Goal: Task Accomplishment & Management: Manage account settings

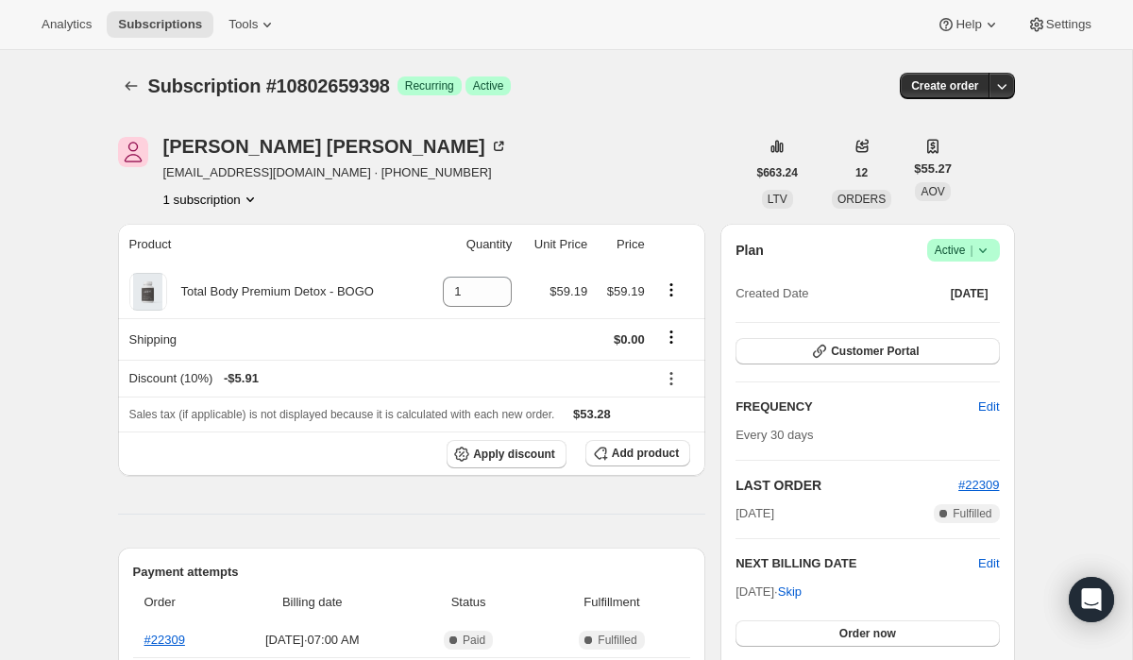
click at [957, 253] on span "Active |" at bounding box center [964, 250] width 58 height 19
click at [952, 326] on span "Cancel subscription" at bounding box center [958, 320] width 107 height 14
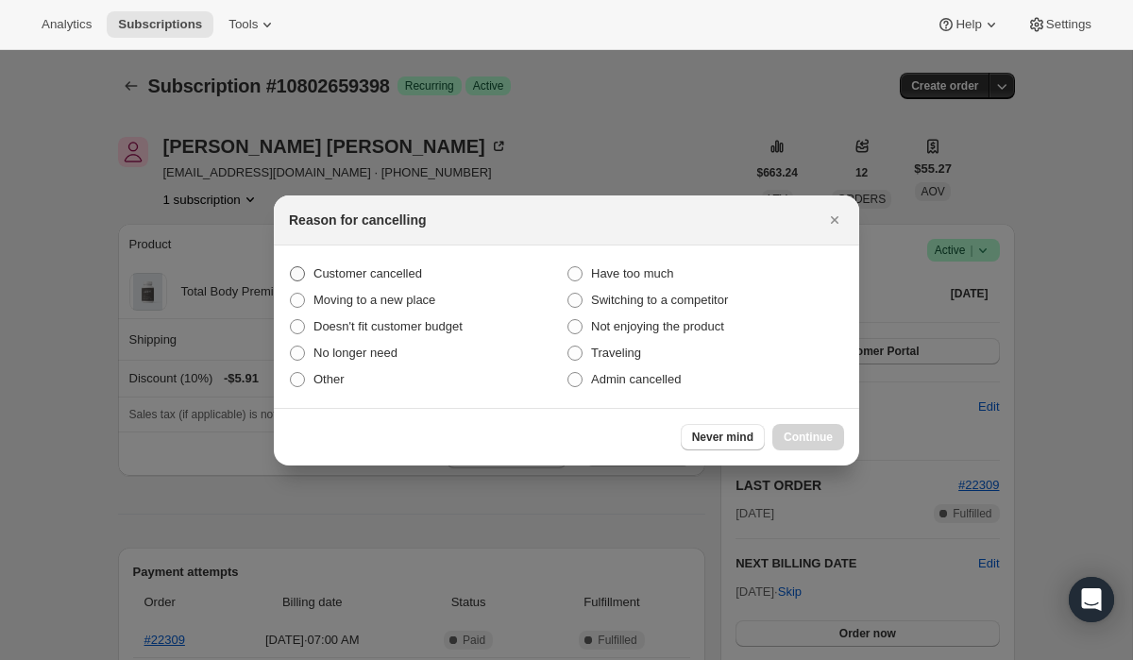
click at [413, 268] on span "Customer cancelled" at bounding box center [368, 273] width 109 height 14
click at [291, 267] on input "Customer cancelled" at bounding box center [290, 266] width 1 height 1
radio input "true"
click at [805, 435] on span "Continue" at bounding box center [808, 437] width 49 height 15
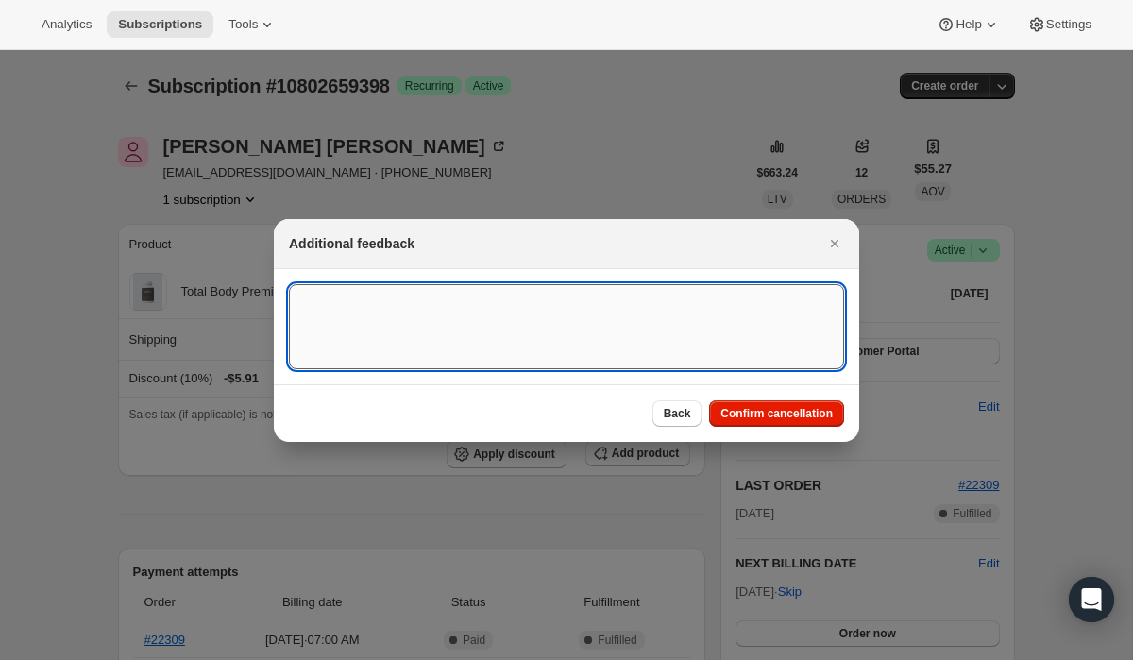
click at [490, 316] on textarea ":rbl:" at bounding box center [566, 326] width 555 height 85
paste textarea "15555"
type textarea "Customer Cancelled, Ticket # 15555"
click at [784, 414] on span "Confirm cancellation" at bounding box center [777, 413] width 112 height 15
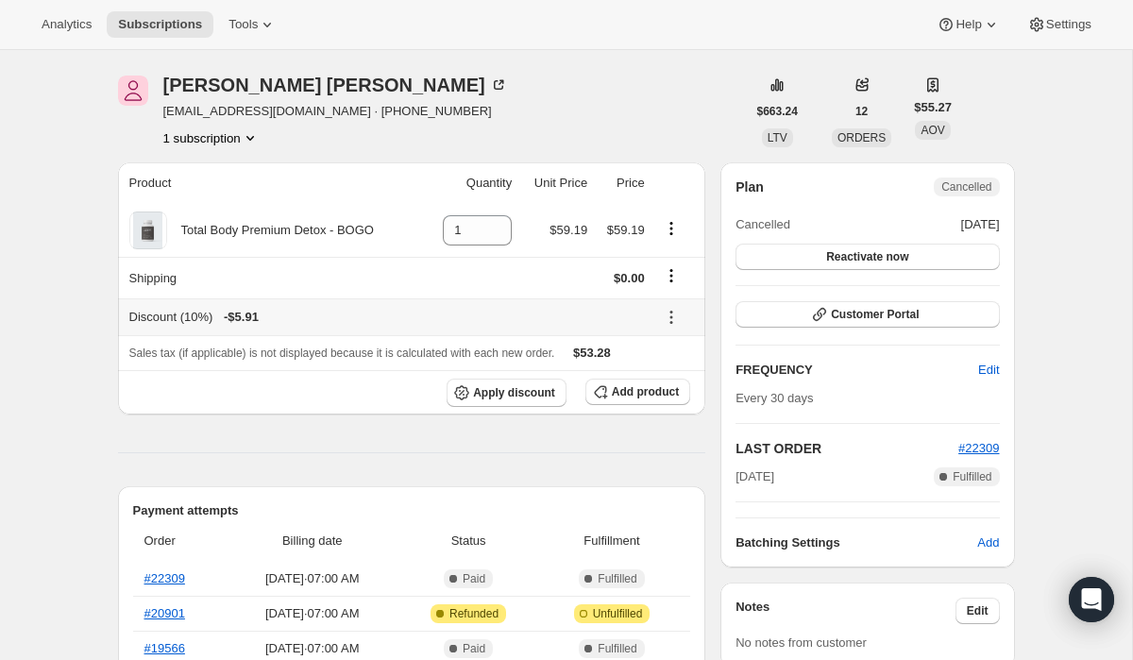
scroll to position [161, 0]
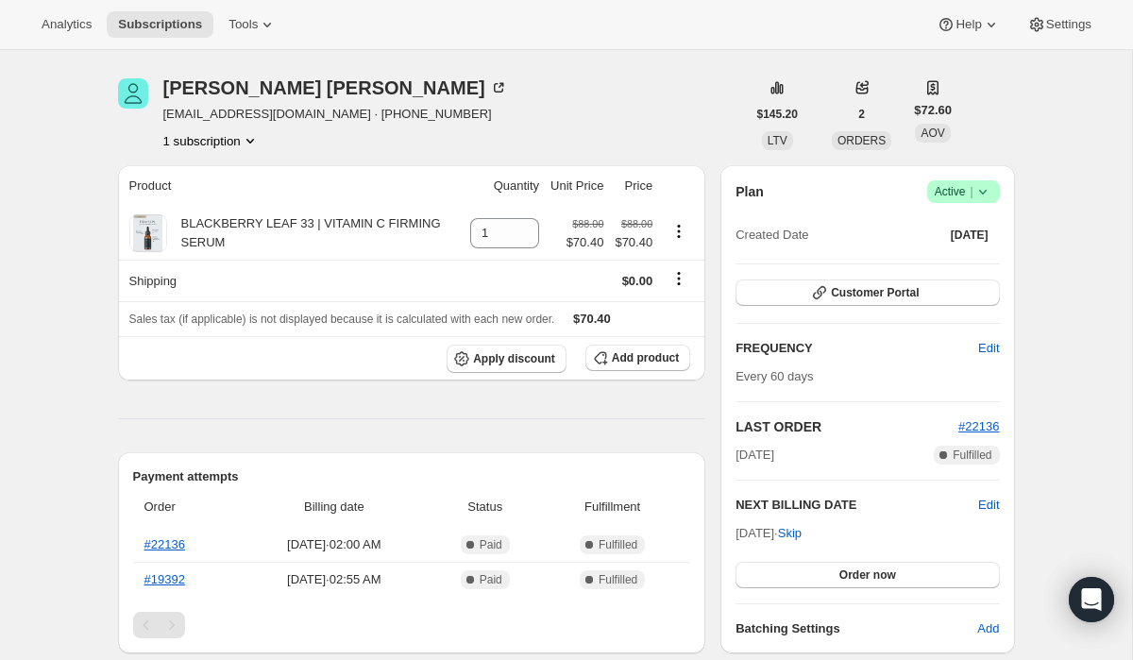
scroll to position [67, 0]
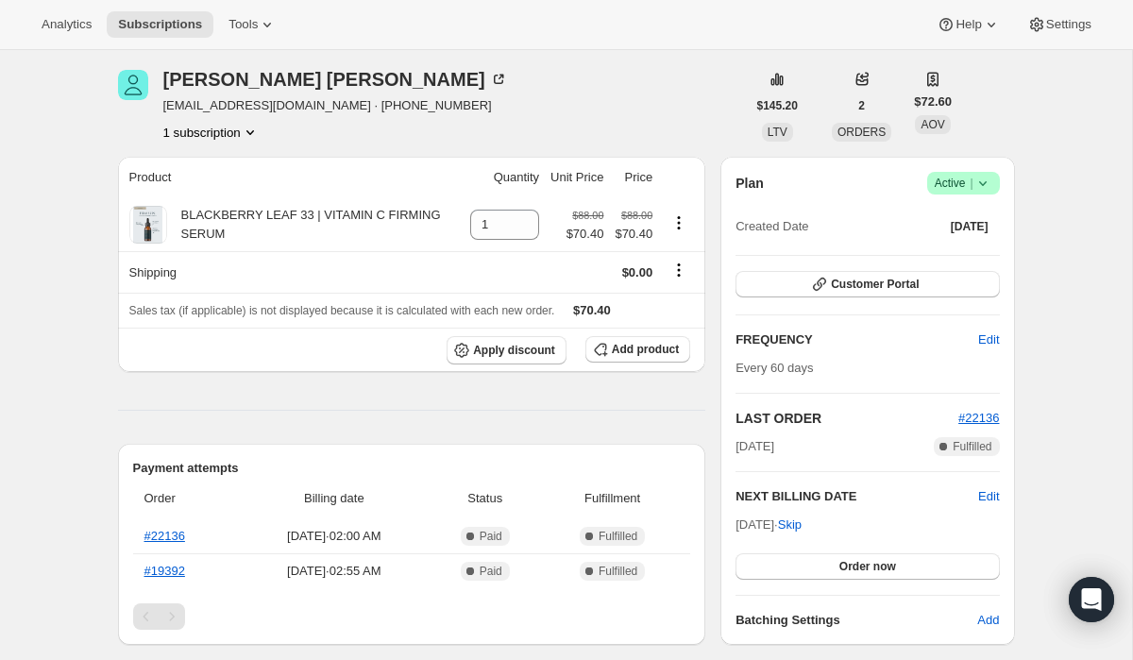
click at [980, 184] on icon at bounding box center [982, 183] width 8 height 5
click at [967, 251] on span "Cancel subscription" at bounding box center [958, 253] width 107 height 14
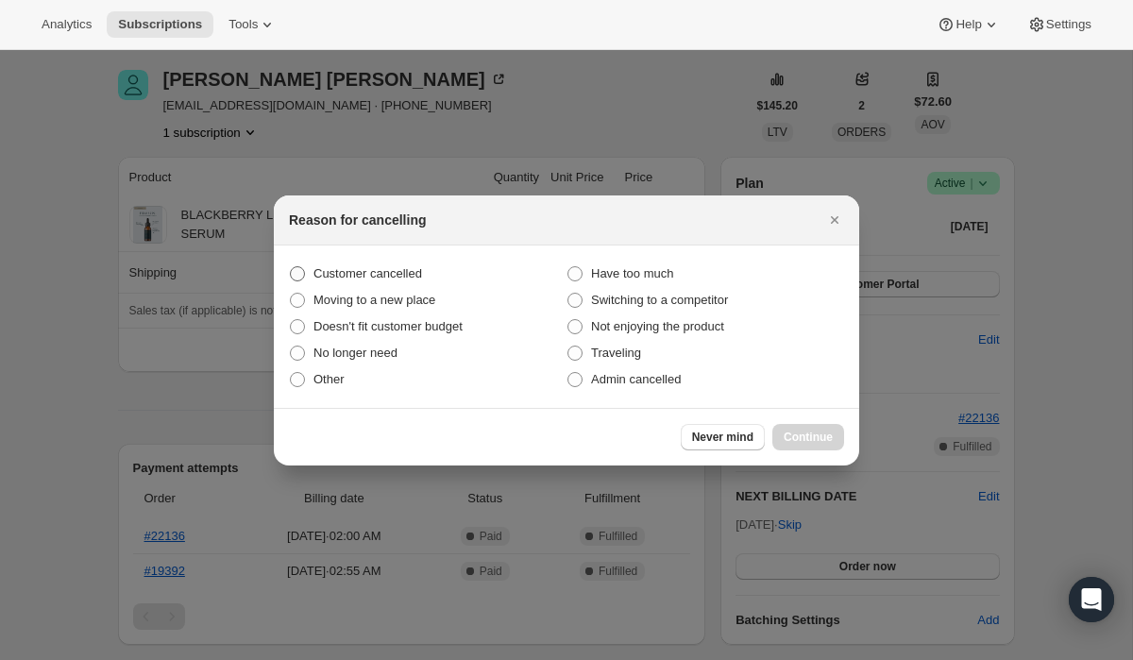
click at [381, 275] on span "Customer cancelled" at bounding box center [368, 273] width 109 height 14
click at [291, 267] on input "Customer cancelled" at bounding box center [290, 266] width 1 height 1
radio input "true"
click at [804, 438] on span "Continue" at bounding box center [808, 437] width 49 height 15
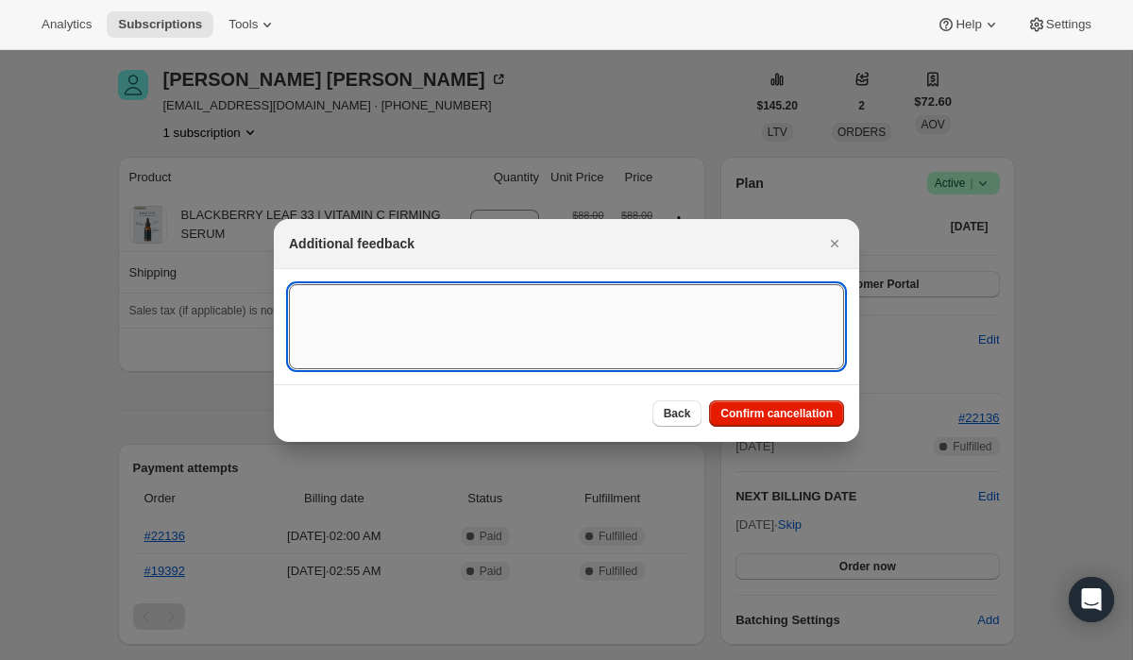
click at [604, 312] on textarea ":rbk:" at bounding box center [566, 326] width 555 height 85
paste textarea "15558"
type textarea "Customer Cancelled, Ticket # 15558"
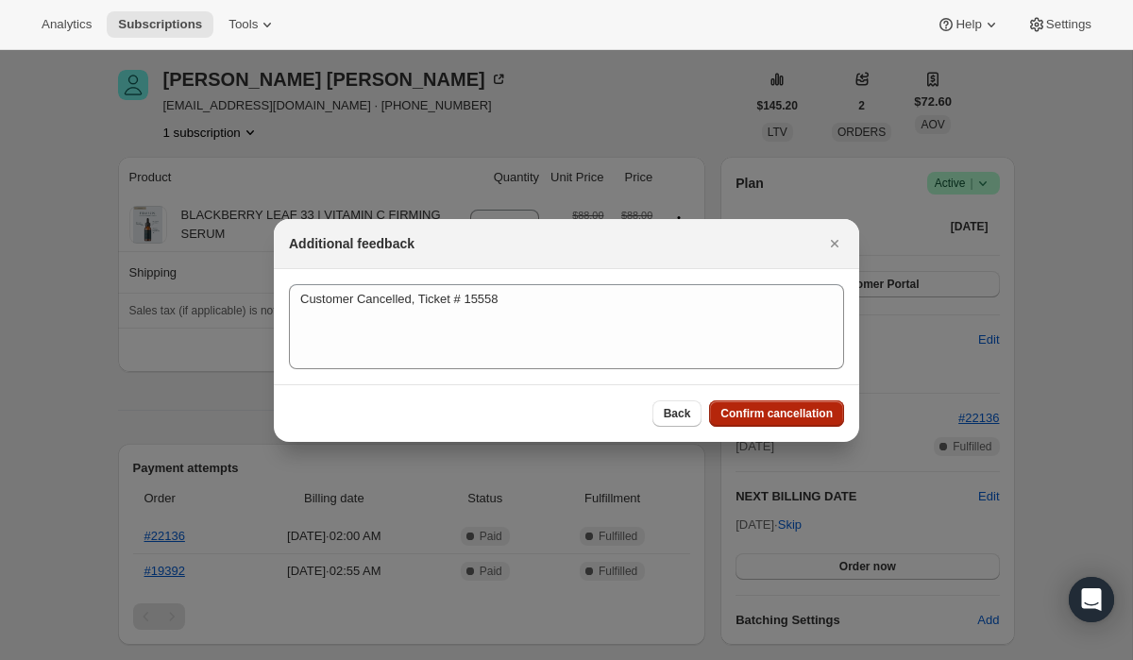
click at [751, 420] on button "Confirm cancellation" at bounding box center [776, 413] width 135 height 26
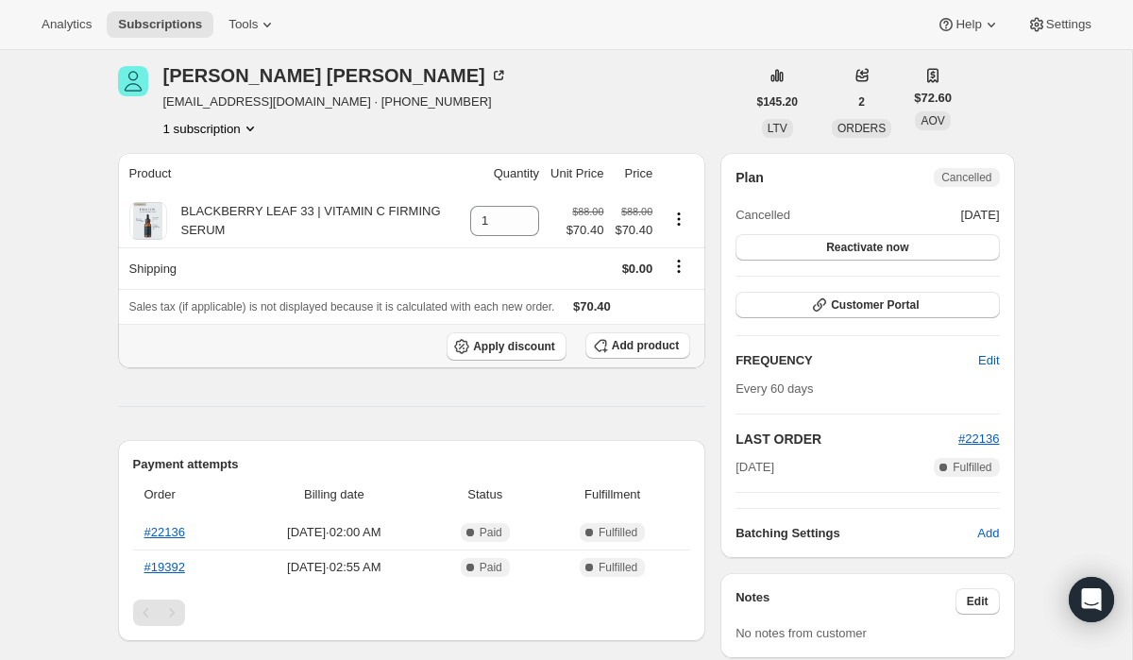
scroll to position [160, 0]
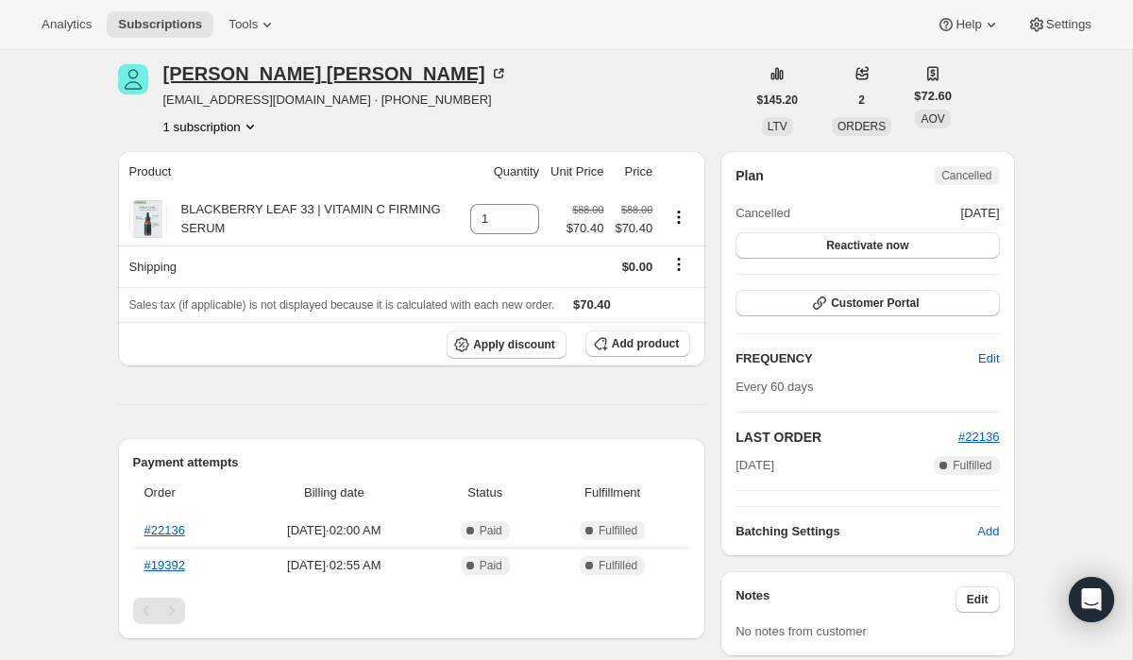
click at [272, 71] on div "Christine Hathcock" at bounding box center [335, 73] width 345 height 19
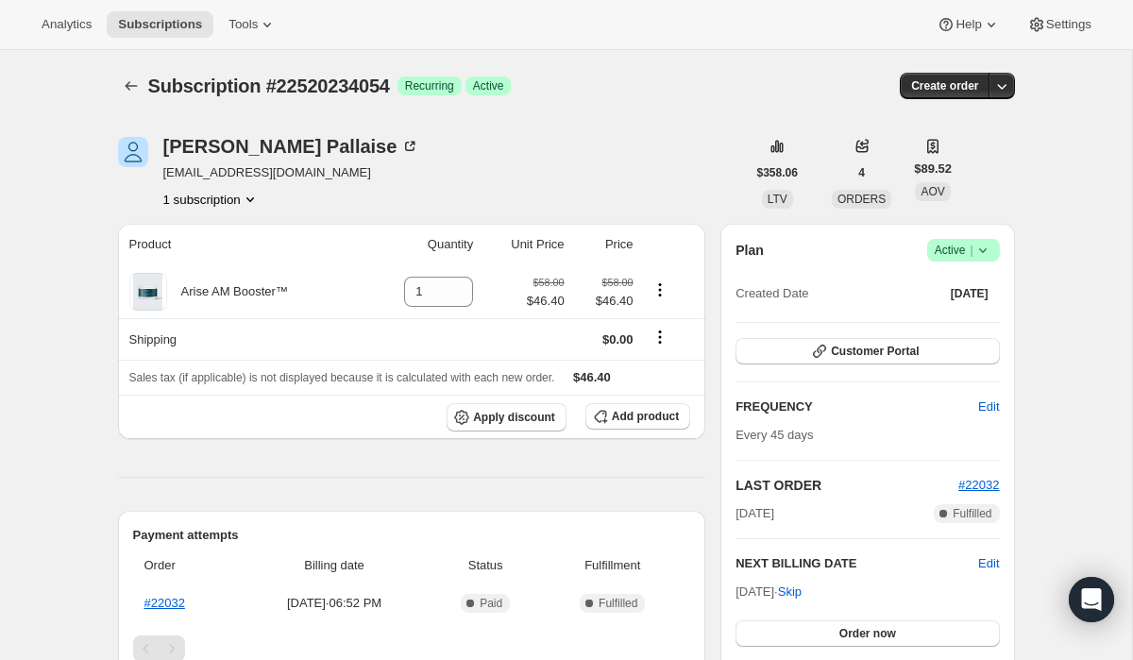
click at [983, 252] on icon at bounding box center [983, 250] width 19 height 19
click at [961, 321] on span "Cancel subscription" at bounding box center [958, 320] width 107 height 14
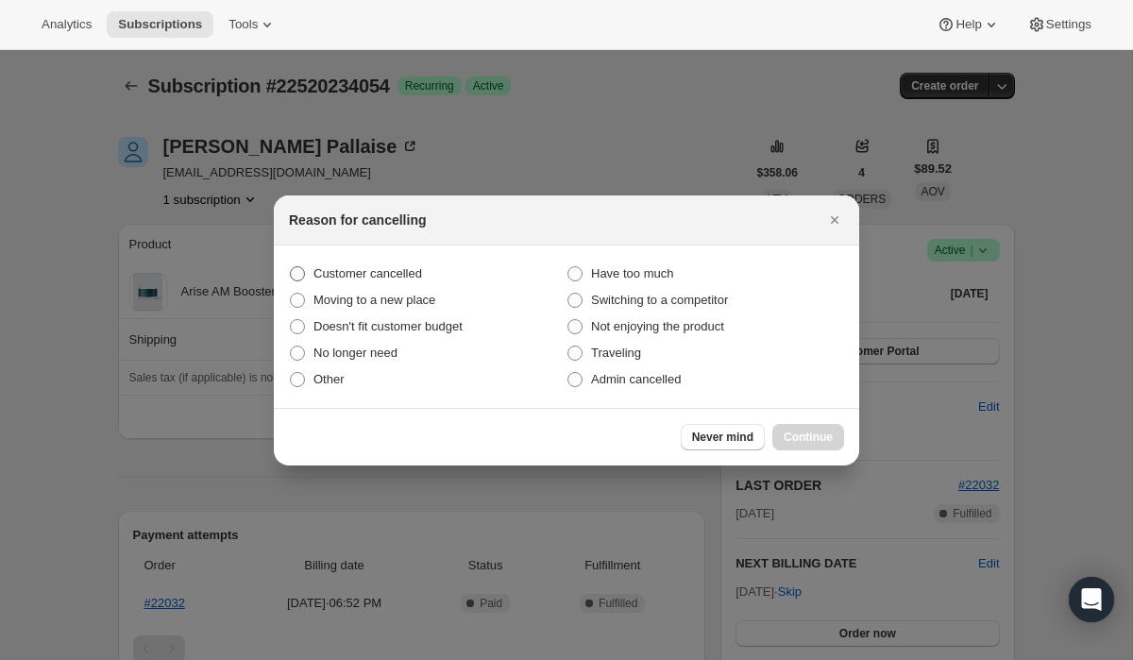
click at [420, 269] on span "Customer cancelled" at bounding box center [368, 273] width 109 height 14
click at [291, 267] on input "Customer cancelled" at bounding box center [290, 266] width 1 height 1
radio input "true"
click at [813, 435] on span "Continue" at bounding box center [808, 437] width 49 height 15
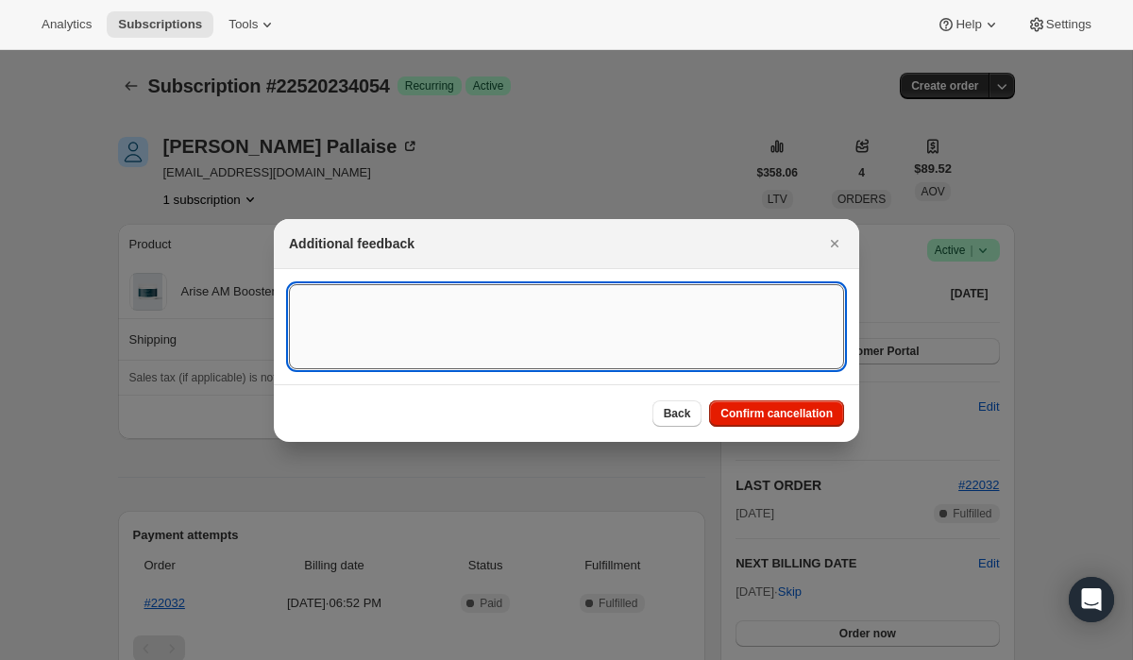
click at [700, 325] on textarea ":rbk:" at bounding box center [566, 326] width 555 height 85
paste textarea "15559"
type textarea "Customer Cancelled, Ticket # 15559"
click at [787, 417] on span "Confirm cancellation" at bounding box center [777, 413] width 112 height 15
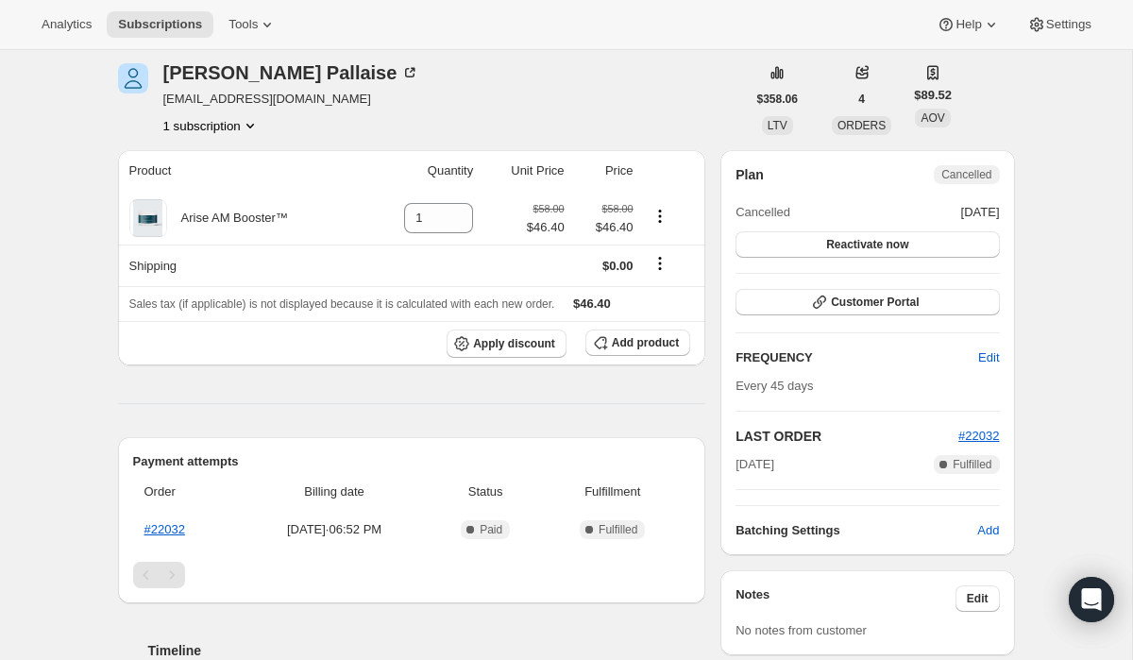
scroll to position [167, 0]
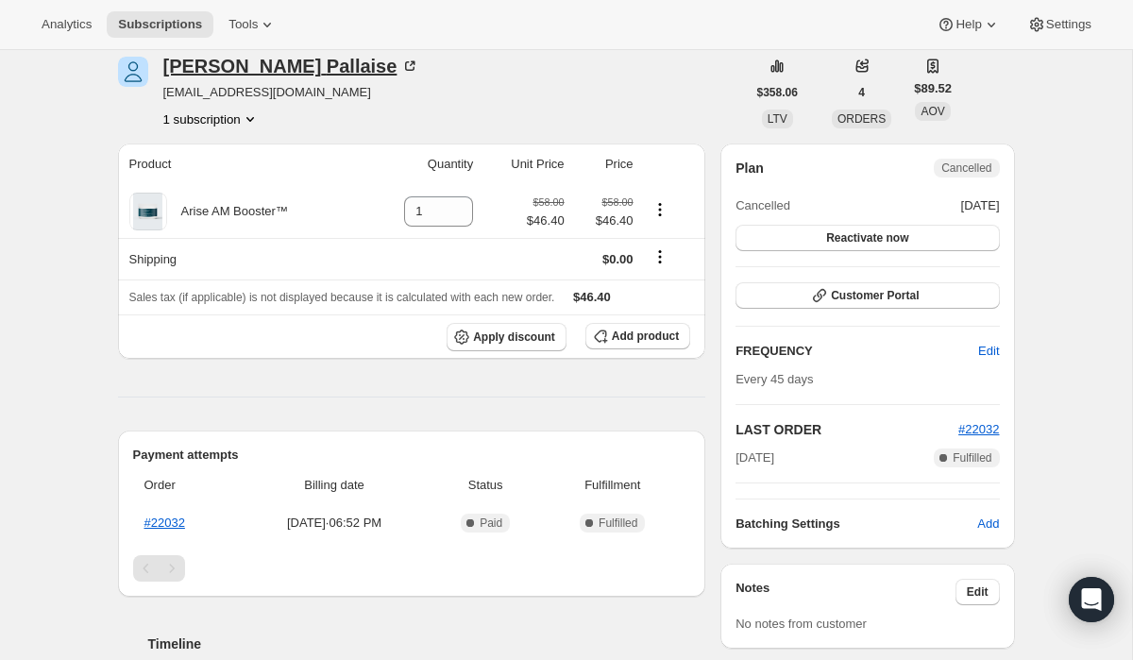
click at [228, 76] on div "Dianne Pallaise" at bounding box center [291, 66] width 257 height 19
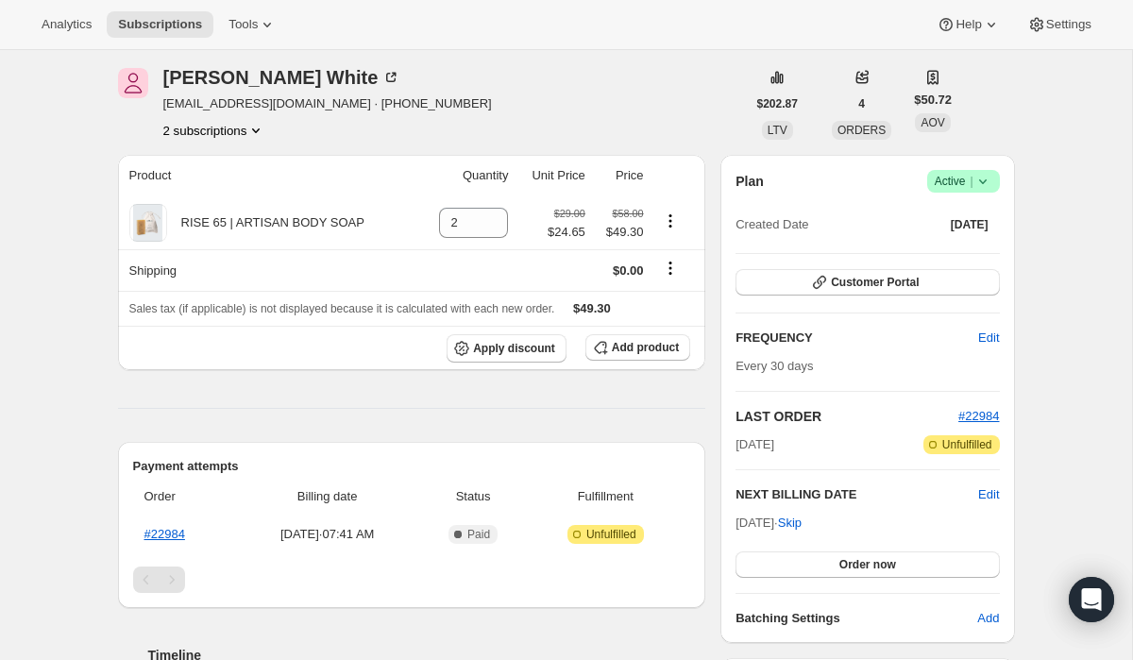
scroll to position [73, 0]
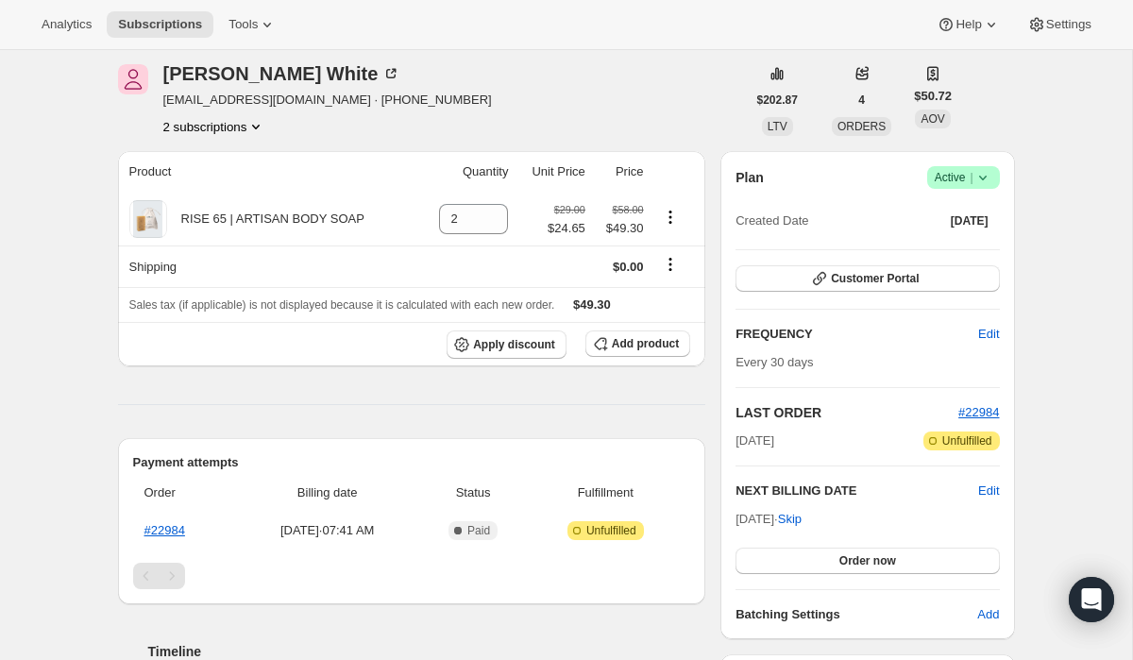
click at [225, 128] on button "2 subscriptions" at bounding box center [214, 126] width 103 height 19
click at [221, 162] on span "21935292486" at bounding box center [184, 162] width 76 height 14
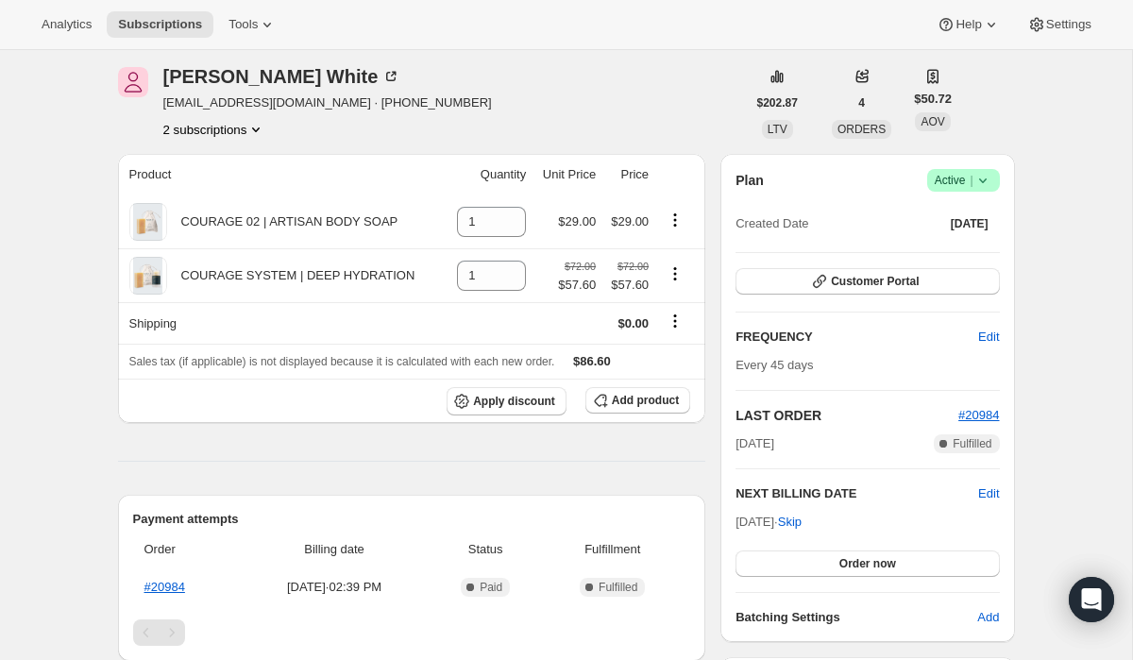
scroll to position [81, 0]
